Goal: Task Accomplishment & Management: Use online tool/utility

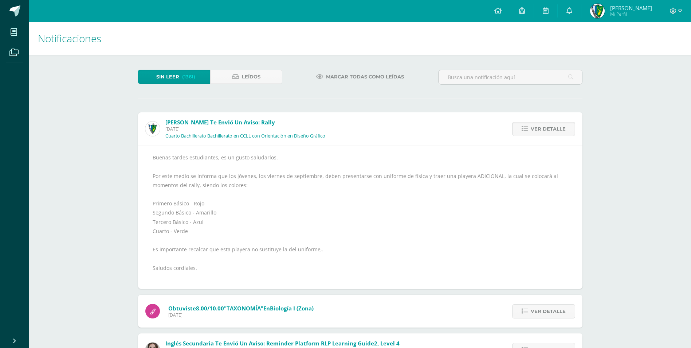
scroll to position [473, 0]
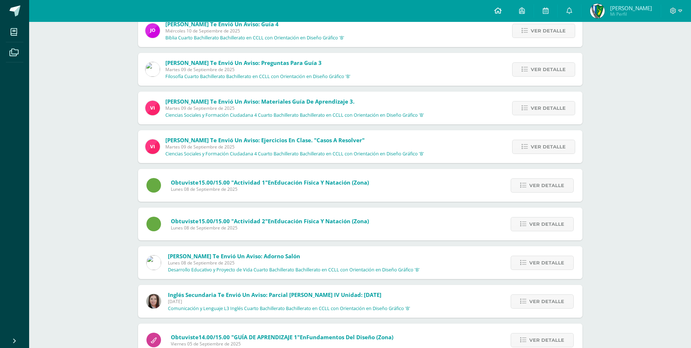
click at [502, 10] on icon at bounding box center [497, 10] width 7 height 7
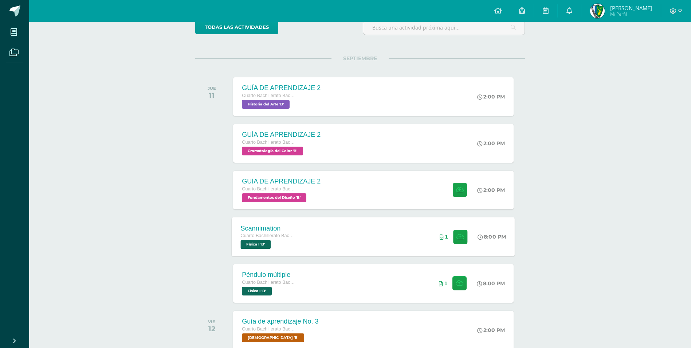
scroll to position [73, 0]
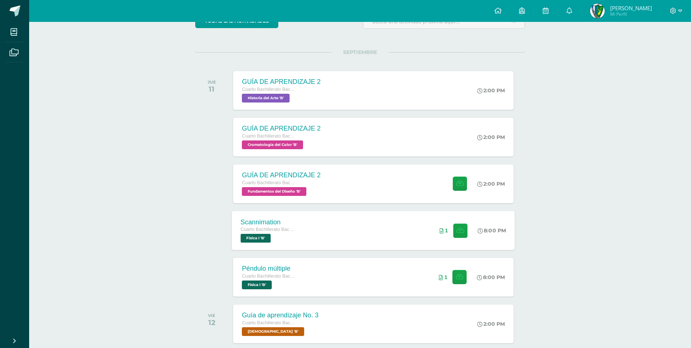
click at [375, 239] on div "Scannimation Cuarto Bachillerato Bachillerato en CCLL con Orientación en Diseño…" at bounding box center [373, 230] width 283 height 39
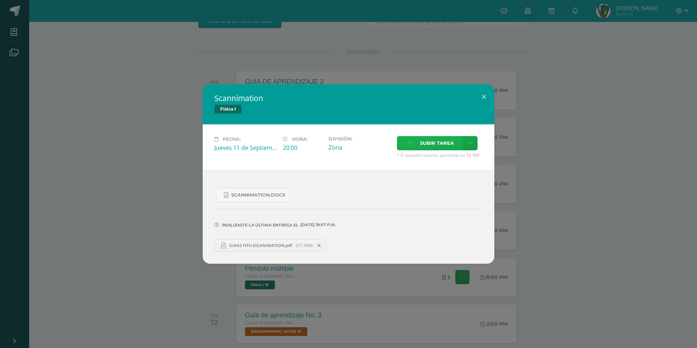
click at [433, 142] on span "Subir tarea" at bounding box center [437, 142] width 34 height 13
click at [0, 0] on input "Subir tarea" at bounding box center [0, 0] width 0 height 0
click at [486, 99] on button at bounding box center [483, 96] width 21 height 25
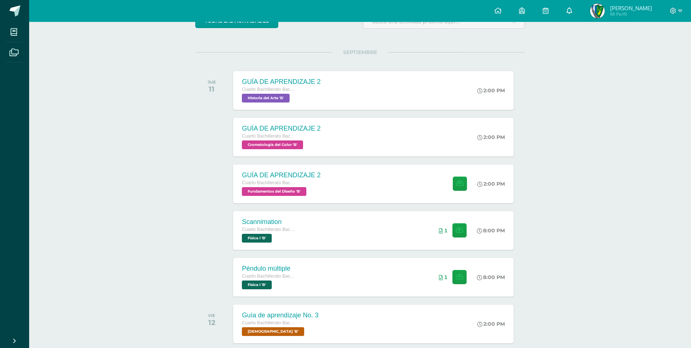
click at [572, 9] on icon at bounding box center [570, 10] width 6 height 7
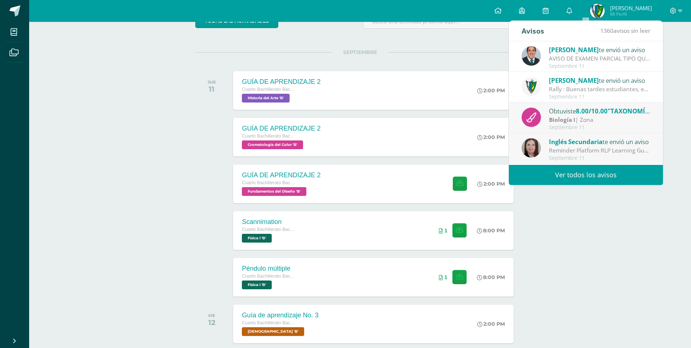
click at [579, 172] on link "Ver todos los avisos" at bounding box center [586, 175] width 154 height 20
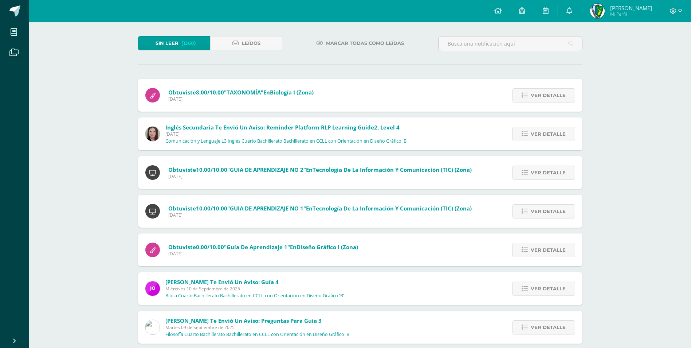
scroll to position [146, 0]
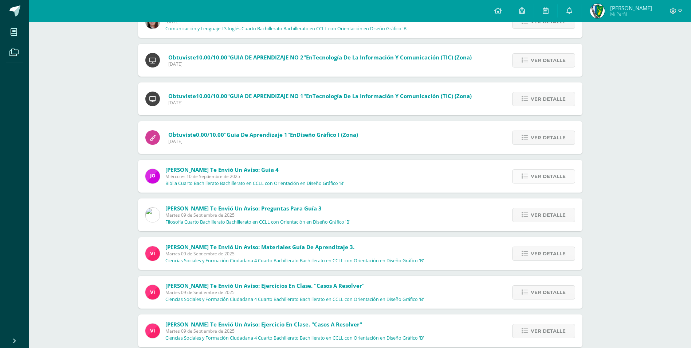
click at [536, 174] on span "Ver detalle" at bounding box center [548, 175] width 35 height 13
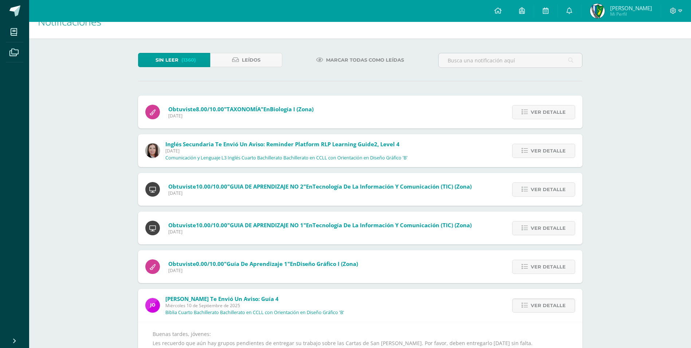
scroll to position [0, 0]
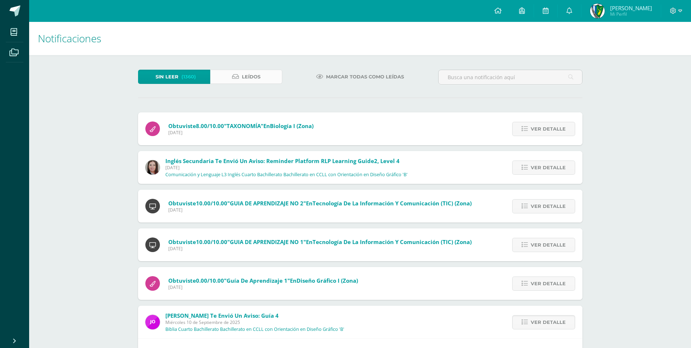
click at [274, 79] on link "Leídos" at bounding box center [246, 77] width 72 height 14
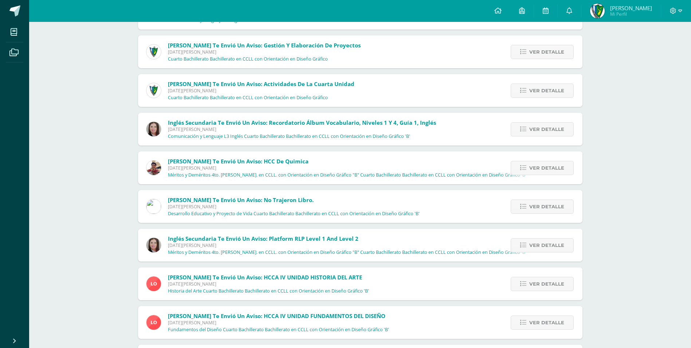
scroll to position [1236, 0]
click at [538, 164] on span "Ver detalle" at bounding box center [546, 166] width 35 height 13
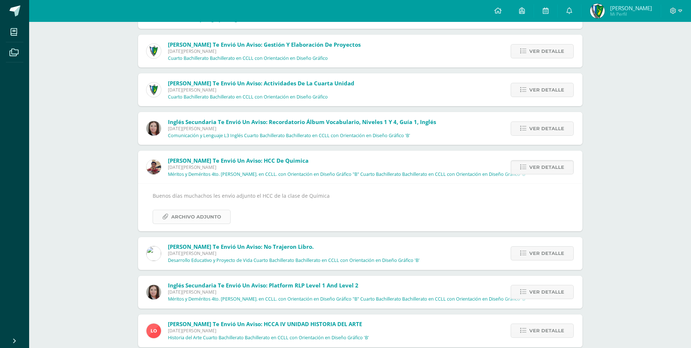
click at [196, 212] on span "Archivo Adjunto" at bounding box center [196, 216] width 50 height 13
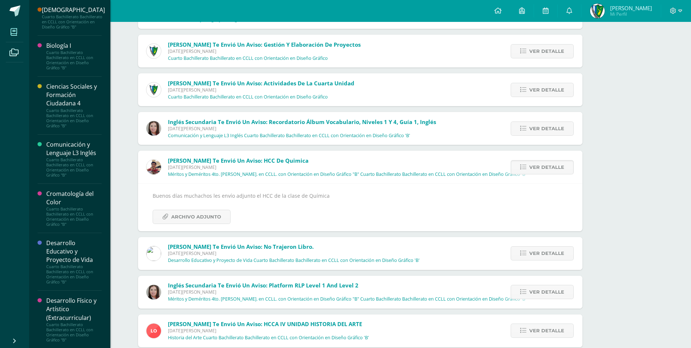
click at [10, 37] on span at bounding box center [14, 32] width 16 height 16
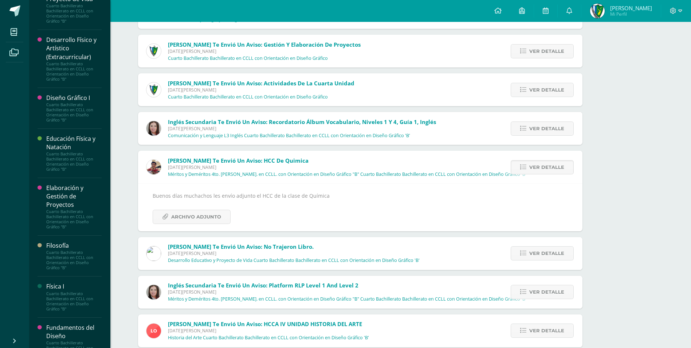
scroll to position [292, 0]
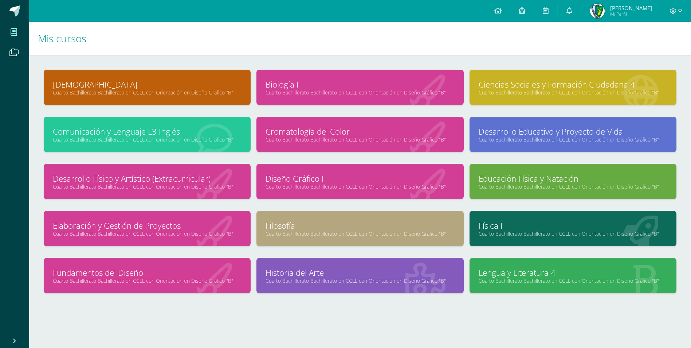
click at [300, 139] on link "Cuarto Bachillerato Bachillerato en CCLL con Orientación en Diseño Gráfico "B"" at bounding box center [360, 139] width 189 height 7
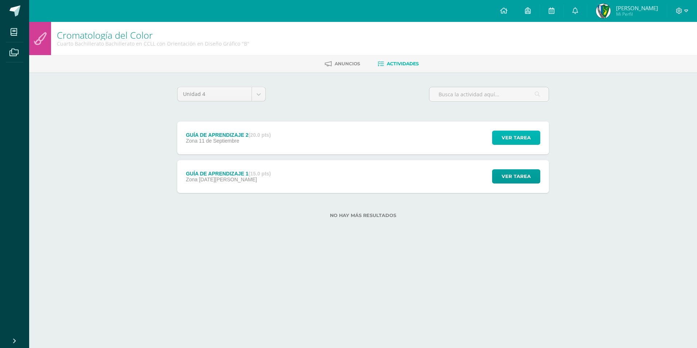
click at [516, 136] on span "Ver tarea" at bounding box center [515, 137] width 29 height 13
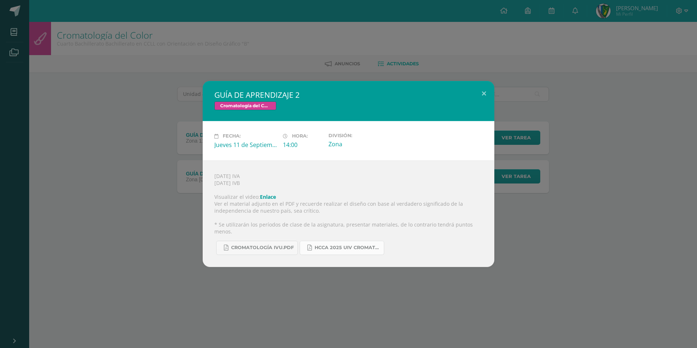
click at [330, 240] on link "HCCA 2025 UIV CROMATOLOGÍA DEL COLOR.docx.pdf" at bounding box center [342, 247] width 85 height 14
